Goal: Transaction & Acquisition: Download file/media

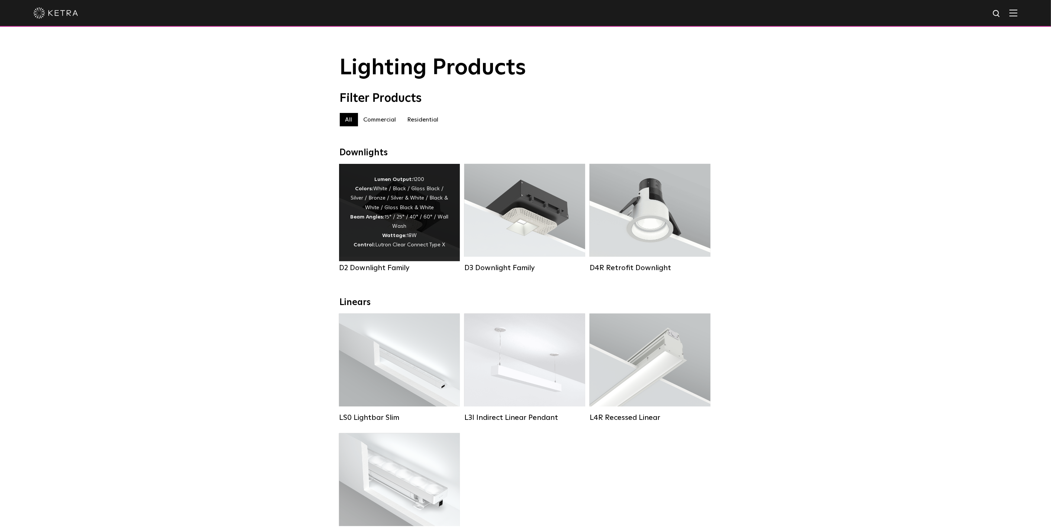
click at [427, 213] on div "Lumen Output: 1200 Colors: White / Black / Gloss Black / Silver / Bronze / Silv…" at bounding box center [399, 212] width 99 height 75
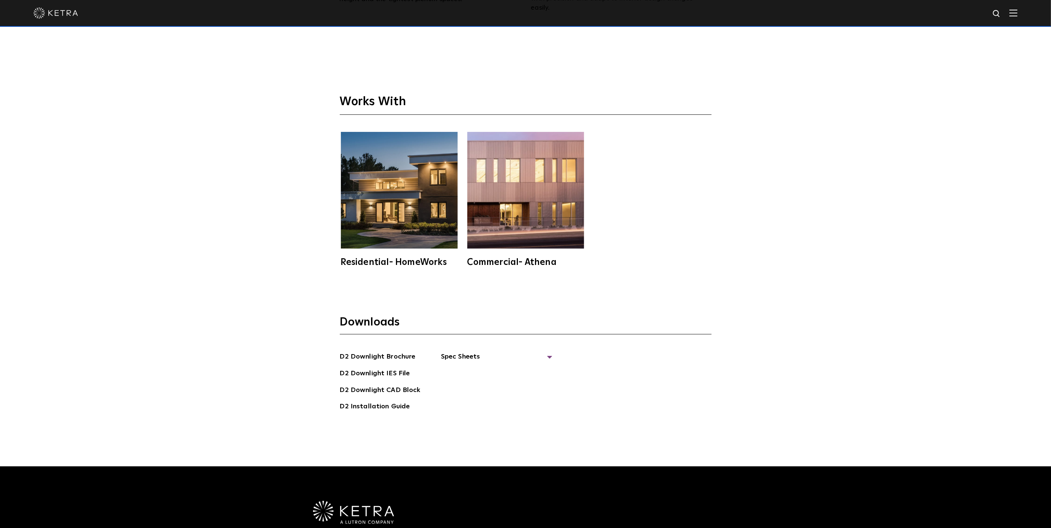
scroll to position [2479, 0]
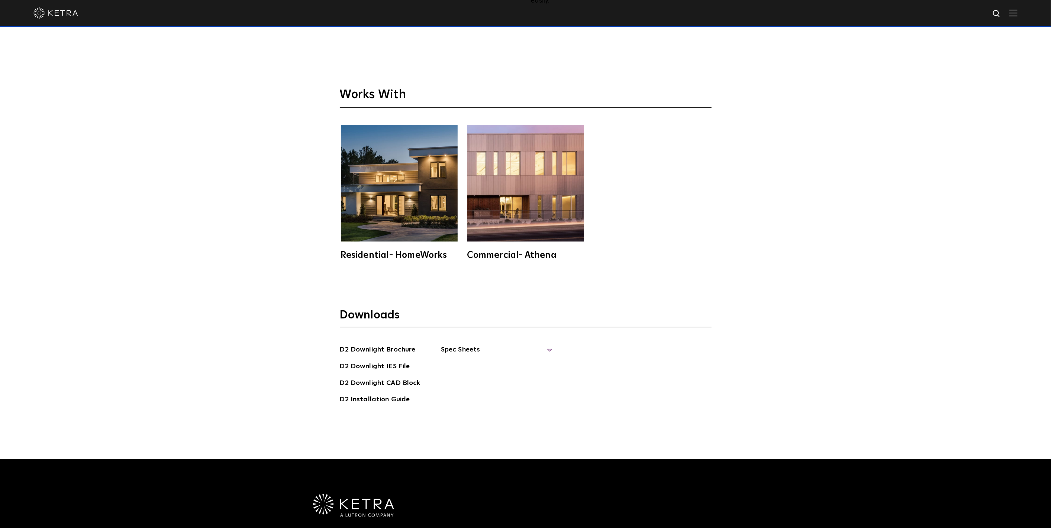
click at [471, 345] on span "Spec Sheets" at bounding box center [497, 353] width 112 height 16
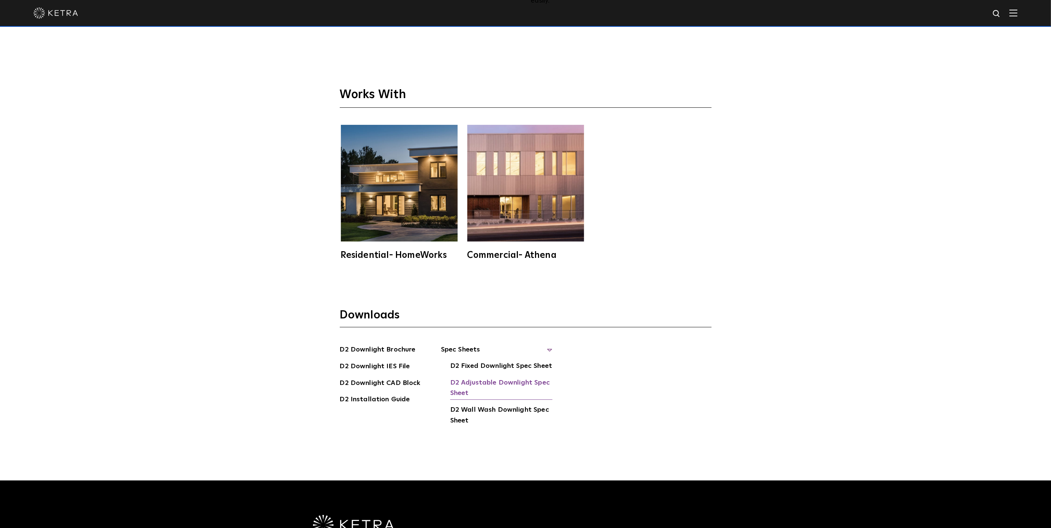
click at [469, 378] on link "D2 Adjustable Downlight Spec Sheet" at bounding box center [501, 389] width 102 height 23
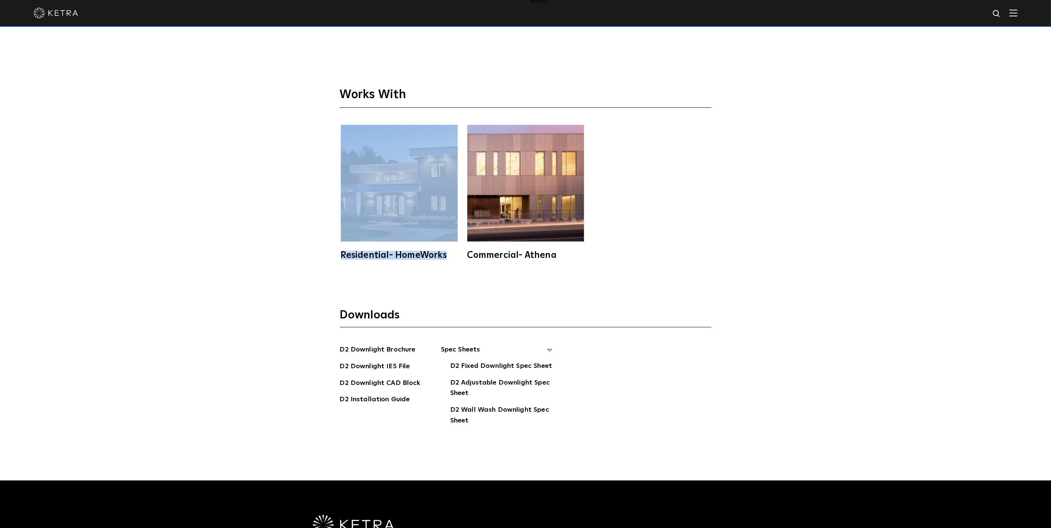
drag, startPoint x: 661, startPoint y: 93, endPoint x: 661, endPoint y: 110, distance: 17.5
click at [661, 110] on section "Works With Residential- HomeWorks Commercial- Athena" at bounding box center [526, 173] width 372 height 173
drag, startPoint x: 655, startPoint y: 94, endPoint x: 652, endPoint y: 81, distance: 13.8
click at [652, 87] on section "Works With Residential- HomeWorks Commercial- Athena" at bounding box center [526, 173] width 372 height 173
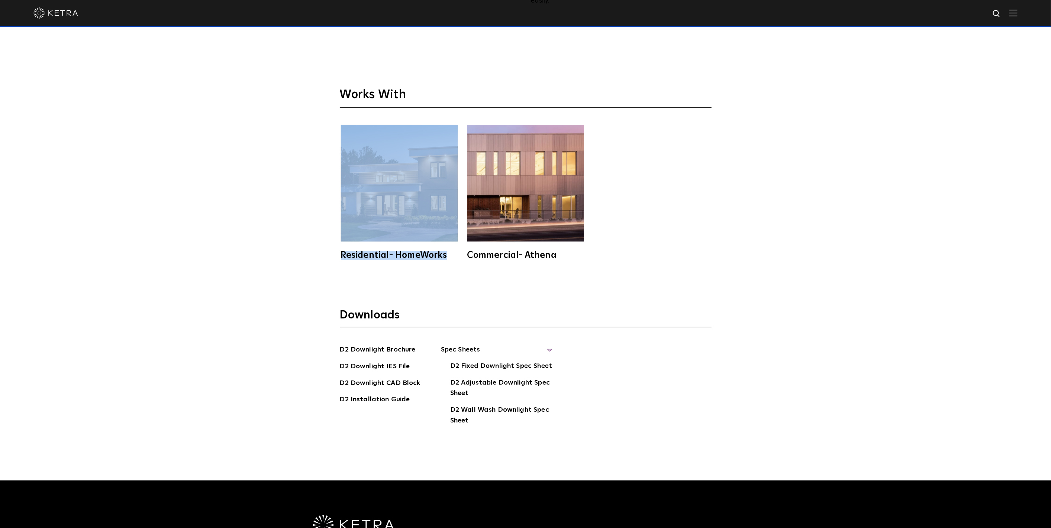
click at [652, 87] on h3 "Works With" at bounding box center [526, 97] width 372 height 20
